Goal: Book appointment/travel/reservation

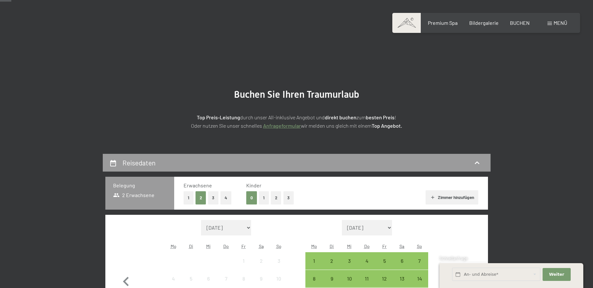
scroll to position [66, 0]
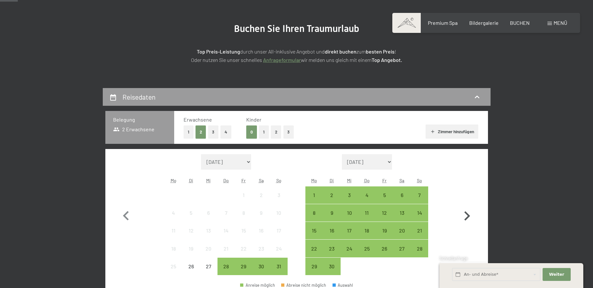
click at [468, 216] on icon "button" at bounding box center [467, 216] width 6 height 9
select select "[DATE]"
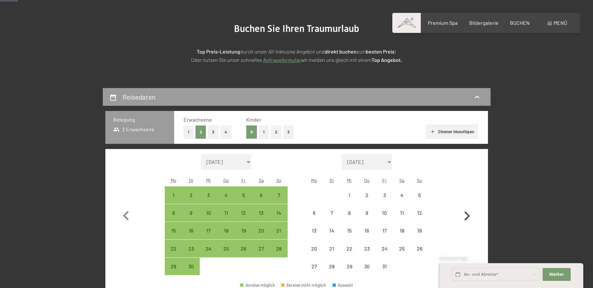
select select "[DATE]"
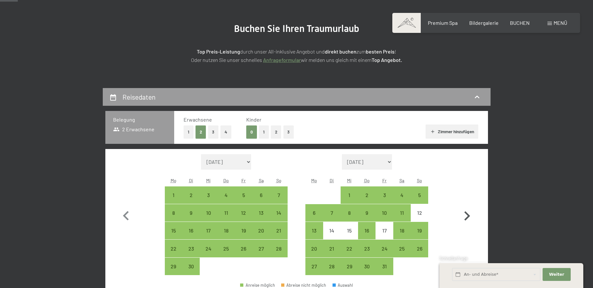
click at [468, 216] on icon "button" at bounding box center [467, 216] width 6 height 9
select select "[DATE]"
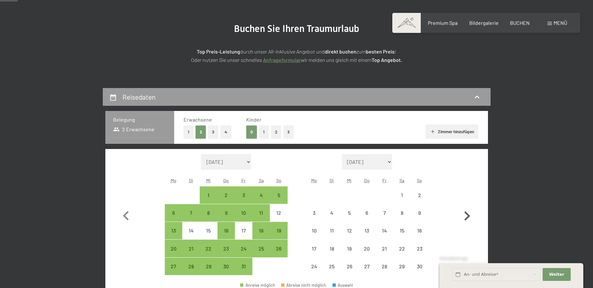
select select "[DATE]"
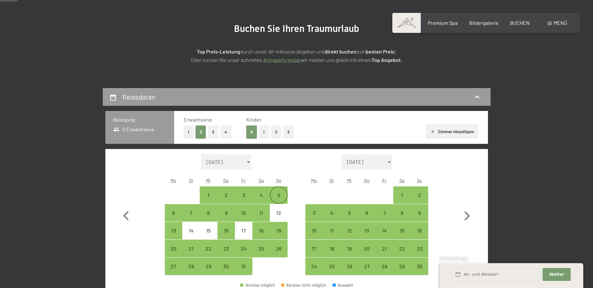
click at [282, 193] on div "5" at bounding box center [278, 201] width 16 height 16
select select "[DATE]"
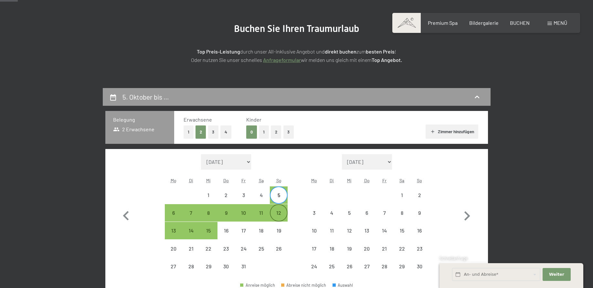
click at [284, 213] on div "12" at bounding box center [278, 219] width 16 height 16
select select "[DATE]"
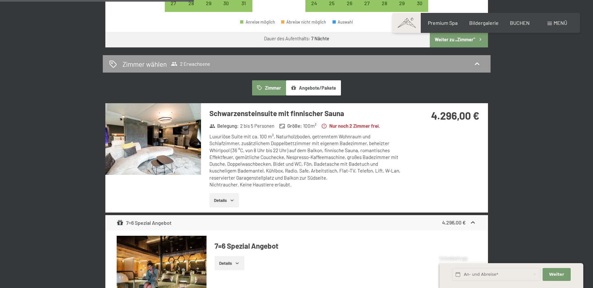
scroll to position [297, 0]
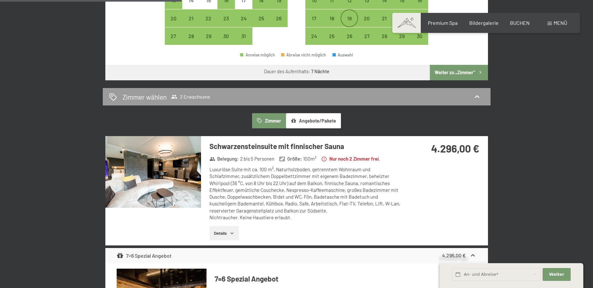
click at [349, 16] on div "19" at bounding box center [349, 24] width 16 height 16
select select "[DATE]"
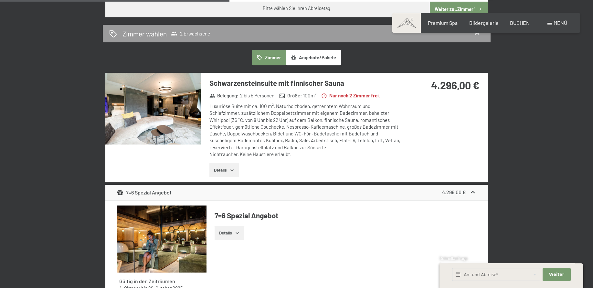
scroll to position [362, 0]
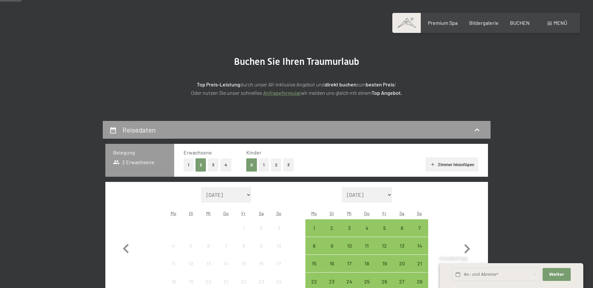
scroll to position [132, 0]
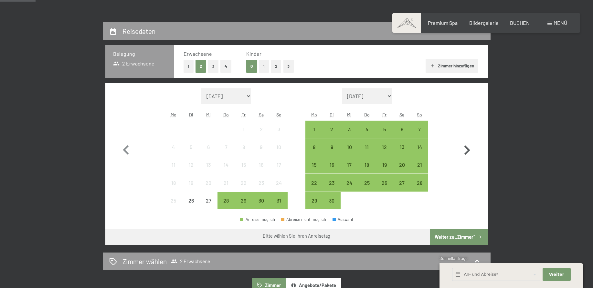
click at [469, 150] on icon "button" at bounding box center [467, 150] width 6 height 9
select select "[DATE]"
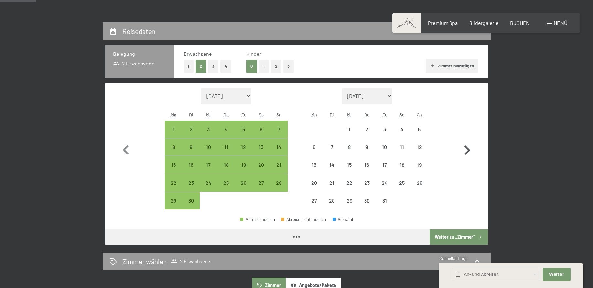
select select "[DATE]"
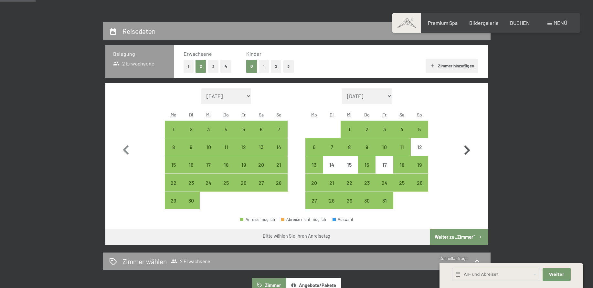
click at [469, 150] on icon "button" at bounding box center [467, 150] width 6 height 9
select select "[DATE]"
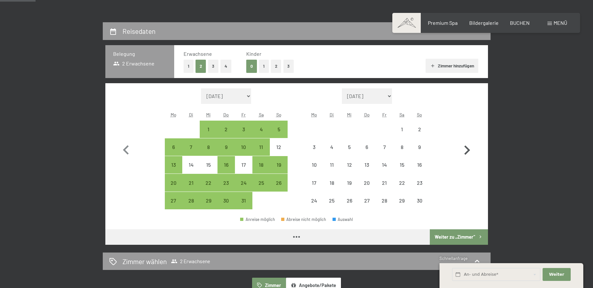
select select "[DATE]"
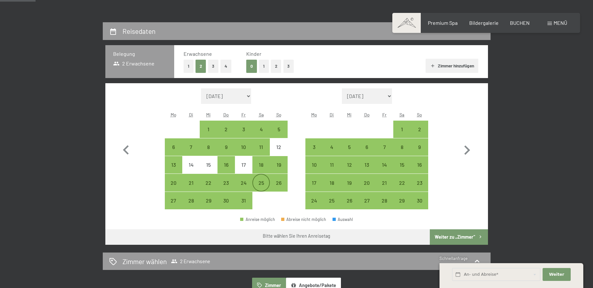
click at [260, 182] on div "25" at bounding box center [261, 189] width 16 height 16
select select "[DATE]"
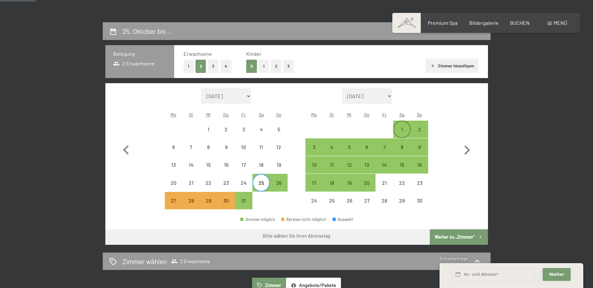
click at [400, 131] on div "1" at bounding box center [402, 135] width 16 height 16
select select "[DATE]"
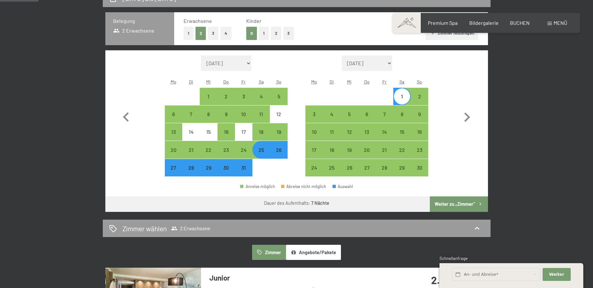
scroll to position [198, 0]
